Goal: Register for event/course

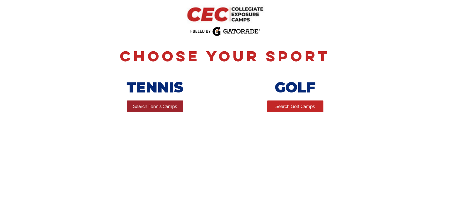
click at [153, 109] on span "Search Tennis Camps" at bounding box center [155, 106] width 44 height 6
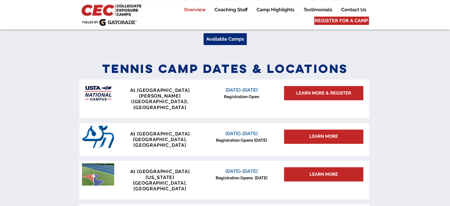
scroll to position [237, 0]
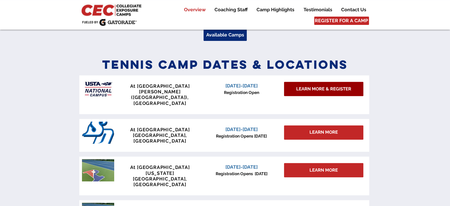
click at [318, 93] on link "LEARN MORE & REGISTER" at bounding box center [323, 89] width 79 height 14
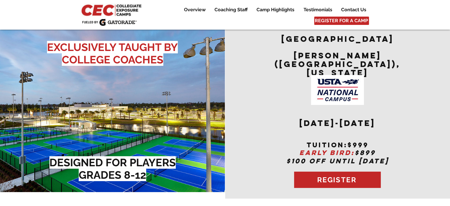
drag, startPoint x: 454, startPoint y: 12, endPoint x: 454, endPoint y: -36, distance: 48.0
click at [450, 0] on html "top of page Skip to Main Content Overview Coaching Staff Camp Highlights Testim…" at bounding box center [225, 103] width 450 height 206
